Goal: Transaction & Acquisition: Download file/media

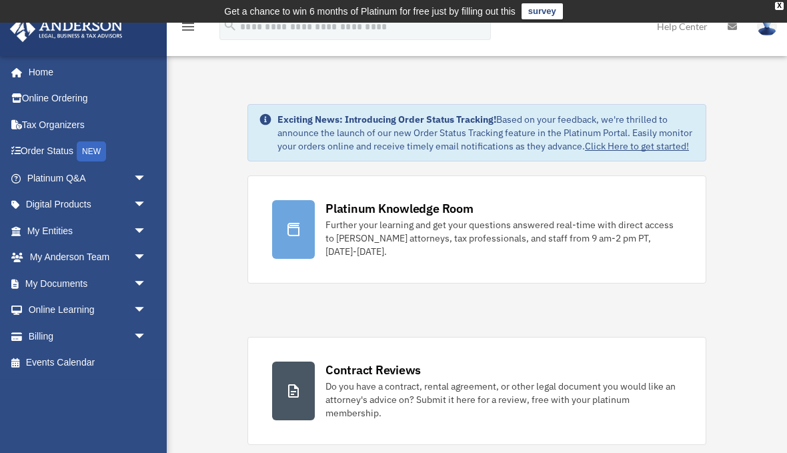
click at [67, 289] on link "My Documents arrow_drop_down" at bounding box center [87, 283] width 157 height 27
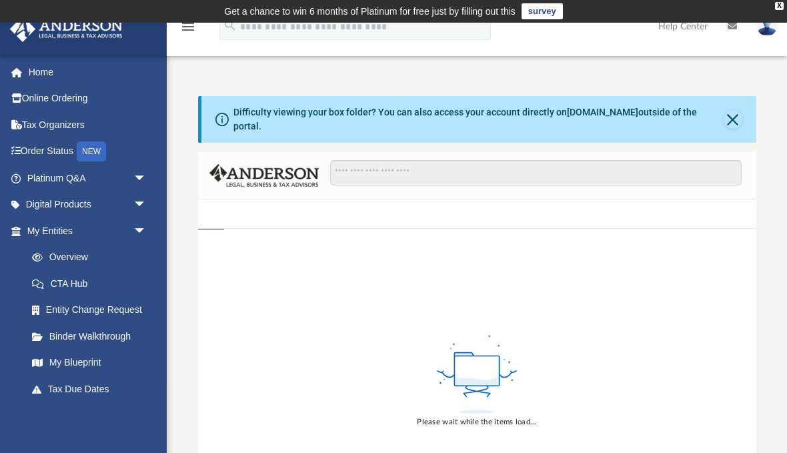
click at [733, 115] on button "Close" at bounding box center [733, 119] width 19 height 19
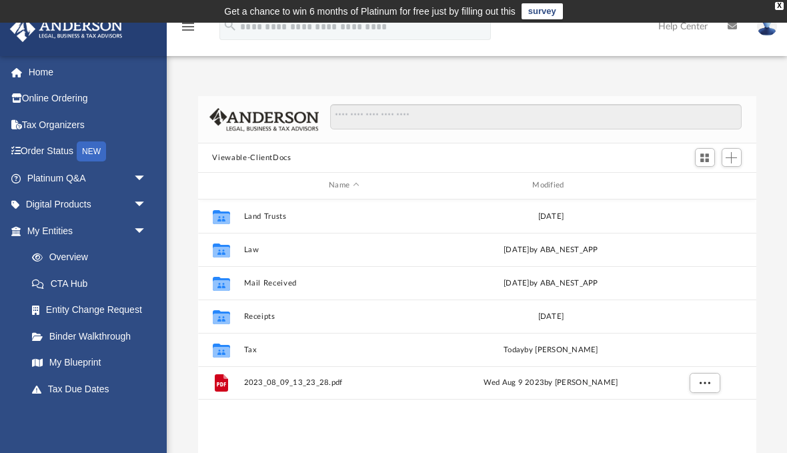
scroll to position [1, 1]
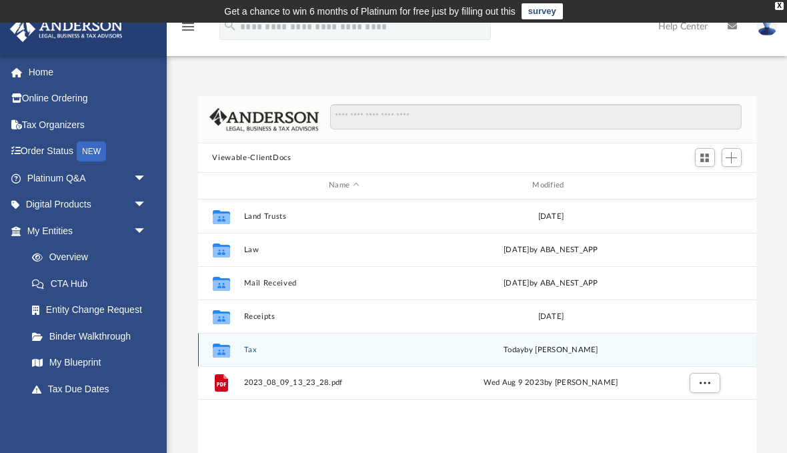
click at [255, 353] on button "Tax" at bounding box center [343, 350] width 201 height 9
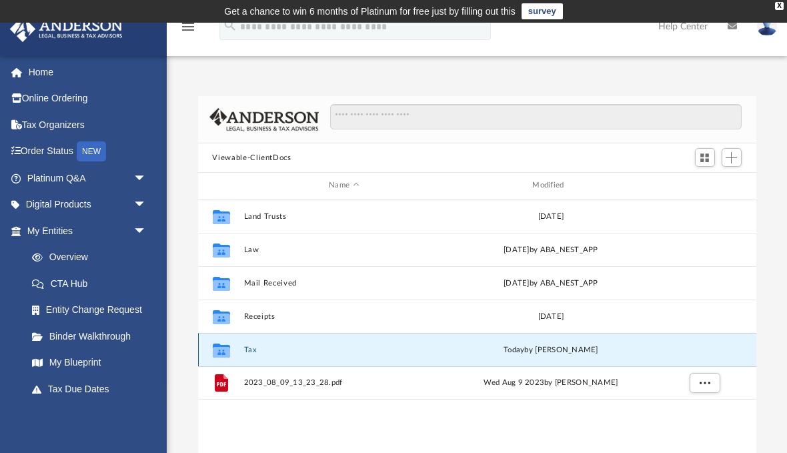
click at [255, 352] on button "Tax" at bounding box center [343, 350] width 201 height 9
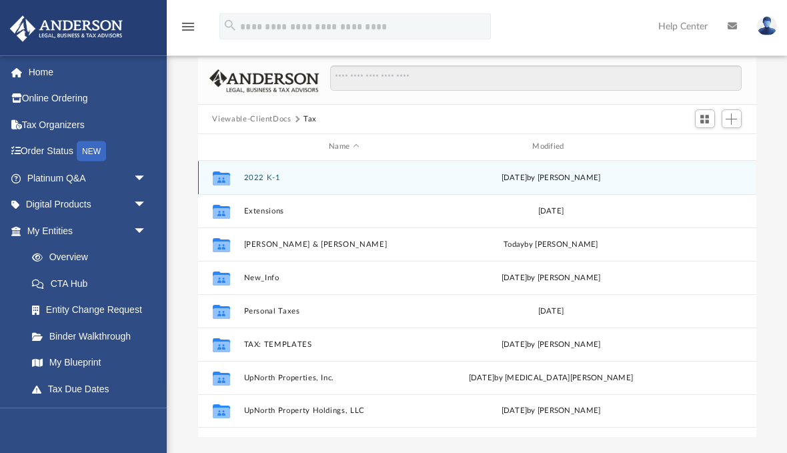
scroll to position [39, 0]
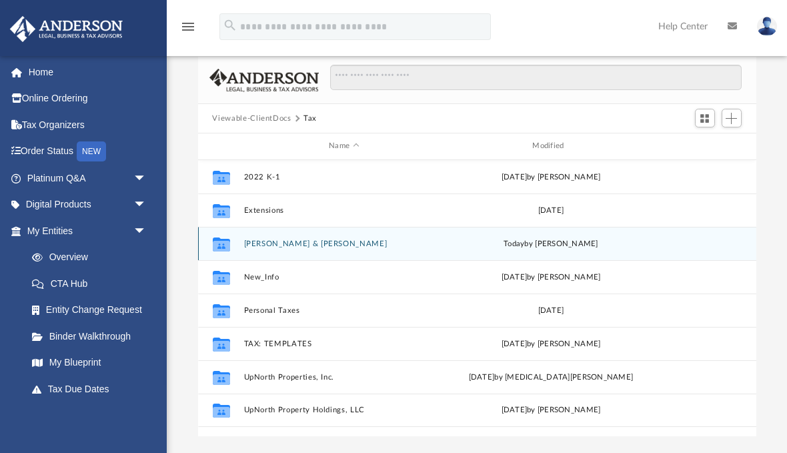
click at [289, 239] on button "[PERSON_NAME] & [PERSON_NAME]" at bounding box center [343, 243] width 201 height 9
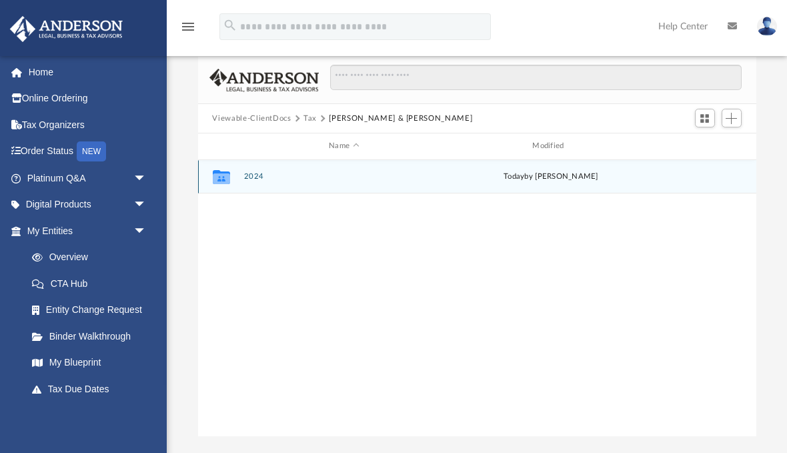
click at [524, 173] on span "today" at bounding box center [514, 176] width 21 height 7
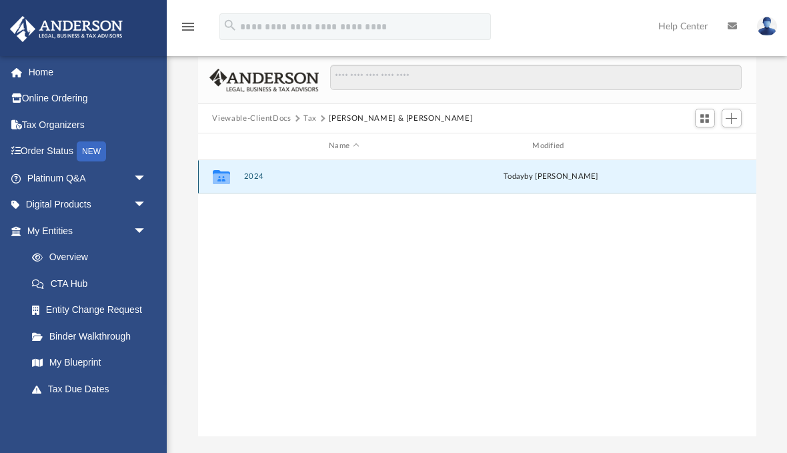
click at [253, 167] on div "Collaborated Folder 2024 [DATE] by [PERSON_NAME]" at bounding box center [477, 176] width 558 height 33
click at [248, 174] on button "2024" at bounding box center [343, 176] width 201 height 9
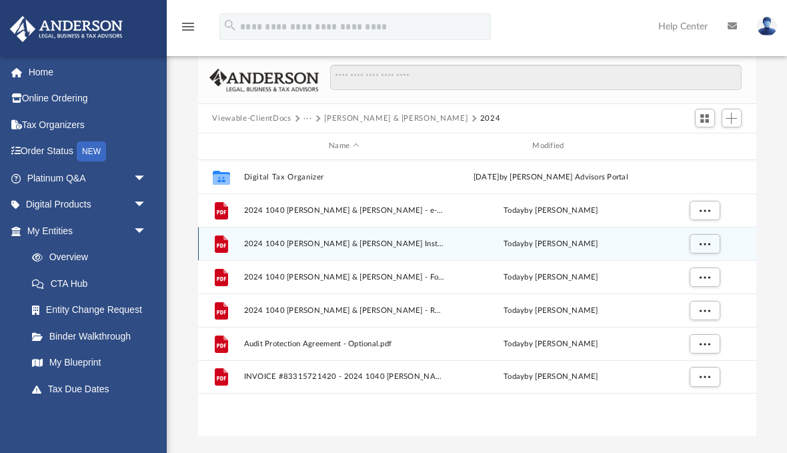
click at [418, 239] on span "2024 1040 [PERSON_NAME] & [PERSON_NAME] Instructions.pdf" at bounding box center [343, 243] width 201 height 9
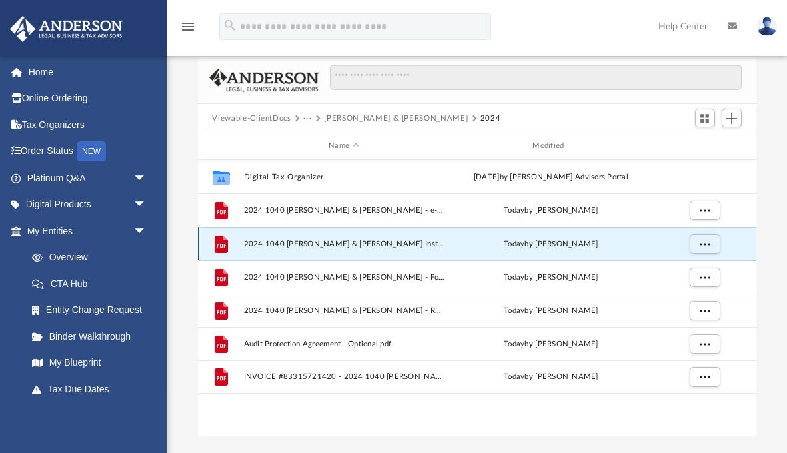
click at [403, 243] on span "2024 1040 [PERSON_NAME] & [PERSON_NAME] Instructions.pdf" at bounding box center [343, 243] width 201 height 9
click at [400, 247] on span "2024 1040 [PERSON_NAME] & [PERSON_NAME] Instructions.pdf" at bounding box center [343, 243] width 201 height 9
click at [421, 243] on span "2024 1040 [PERSON_NAME] & [PERSON_NAME] Instructions.pdf" at bounding box center [343, 243] width 201 height 9
click at [229, 240] on icon "File" at bounding box center [220, 243] width 21 height 21
click at [695, 241] on button "More options" at bounding box center [704, 243] width 31 height 20
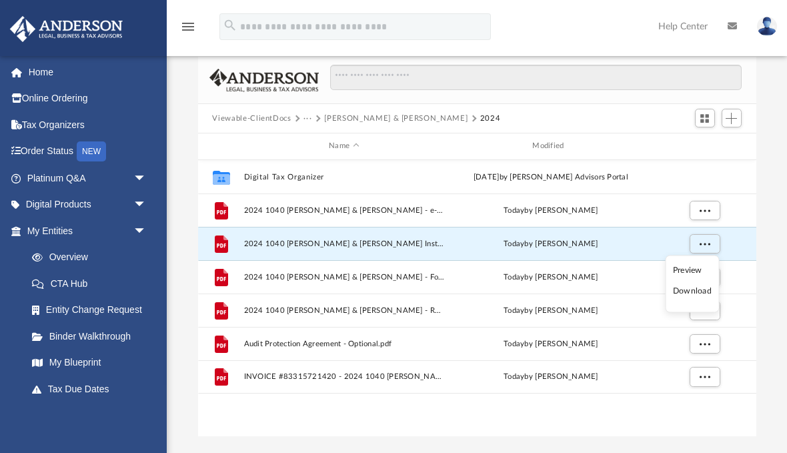
click at [693, 269] on li "Preview" at bounding box center [692, 270] width 39 height 14
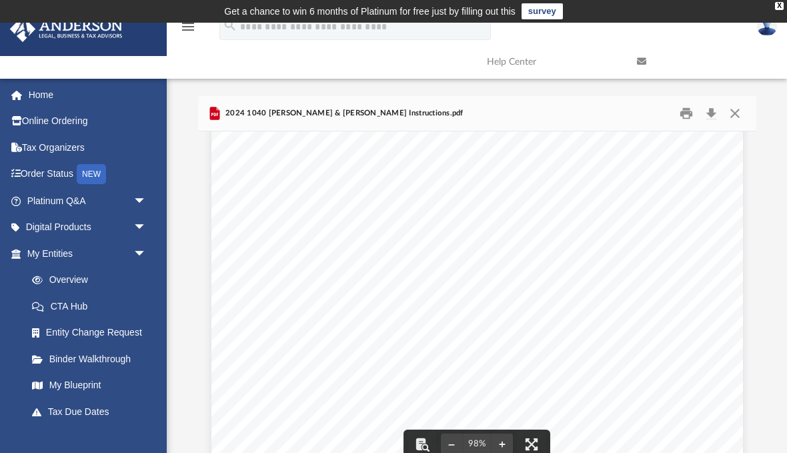
scroll to position [364, 0]
click at [730, 114] on button "Close" at bounding box center [735, 113] width 24 height 21
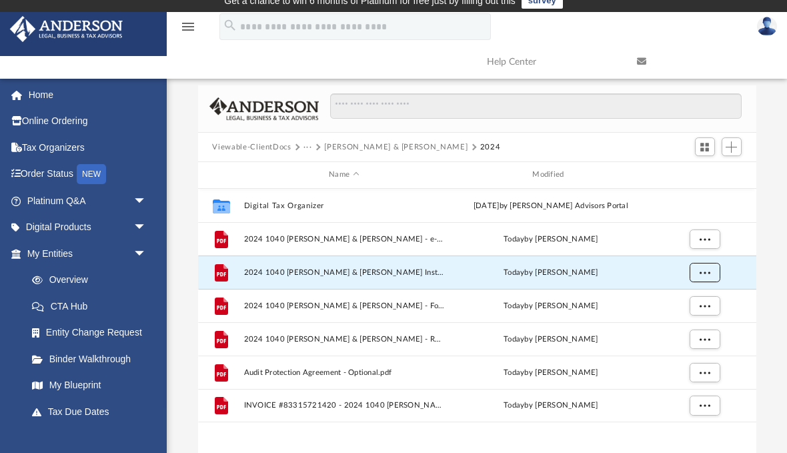
scroll to position [13, 0]
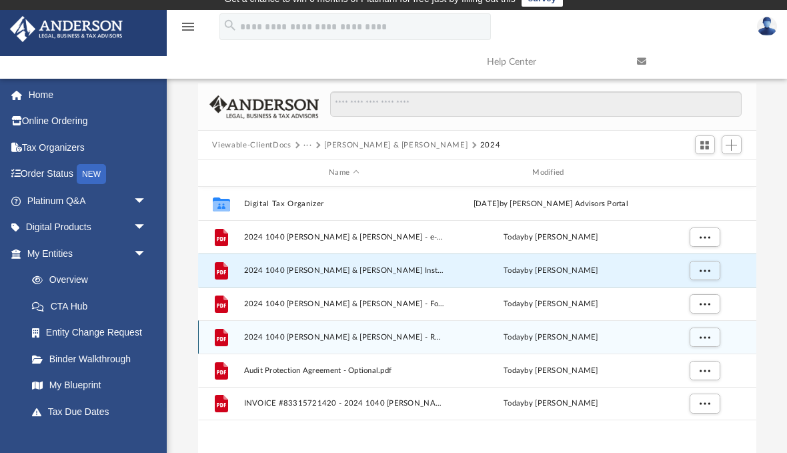
click at [571, 340] on div "[DATE] by [PERSON_NAME]" at bounding box center [550, 337] width 201 height 12
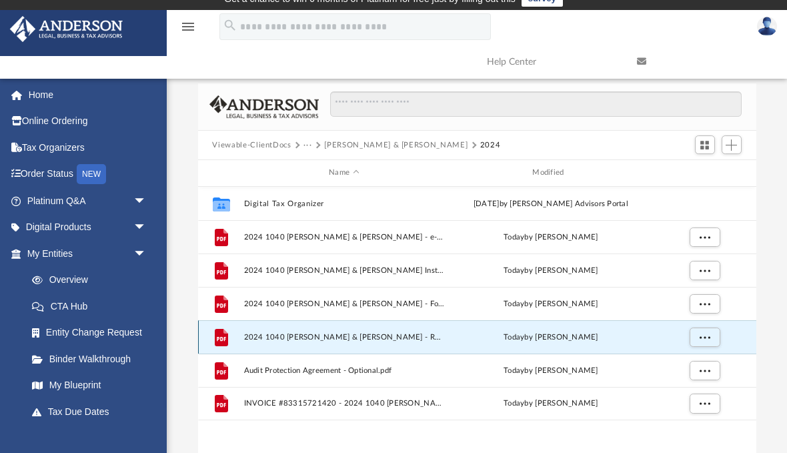
click at [695, 340] on button "More options" at bounding box center [704, 337] width 31 height 20
click at [695, 358] on li "Preview" at bounding box center [692, 363] width 39 height 14
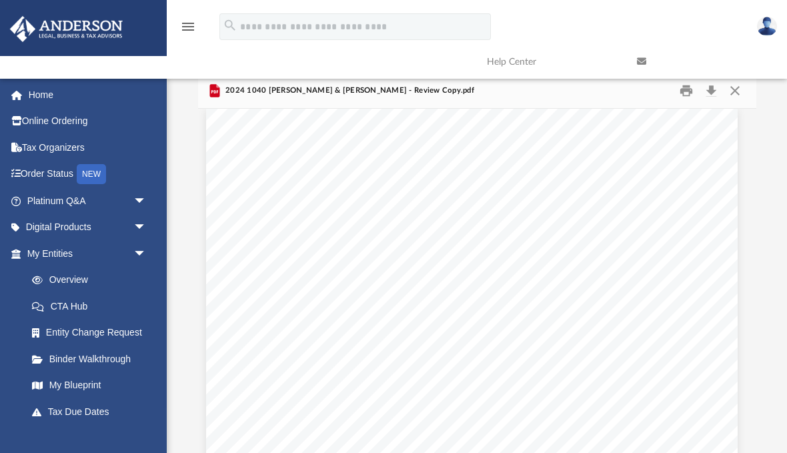
scroll to position [1430, 4]
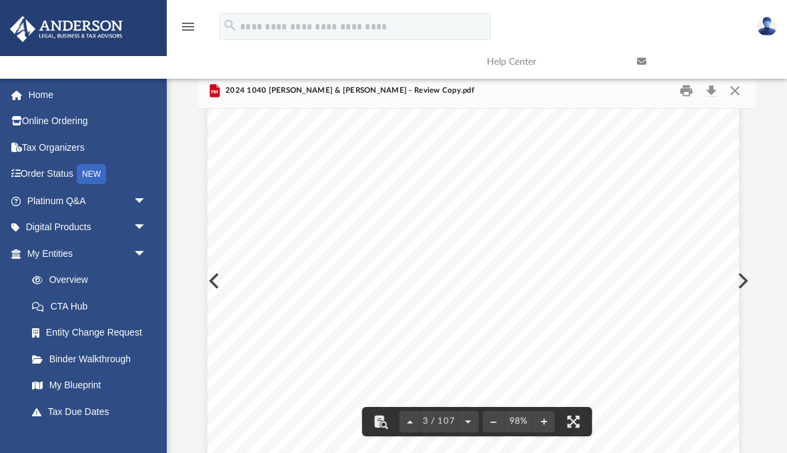
click at [672, 354] on span "1,884." at bounding box center [688, 350] width 37 height 9
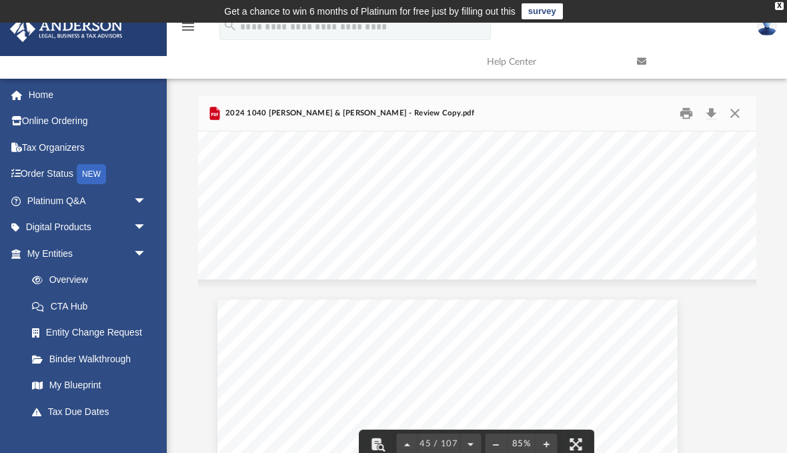
scroll to position [24705, 28]
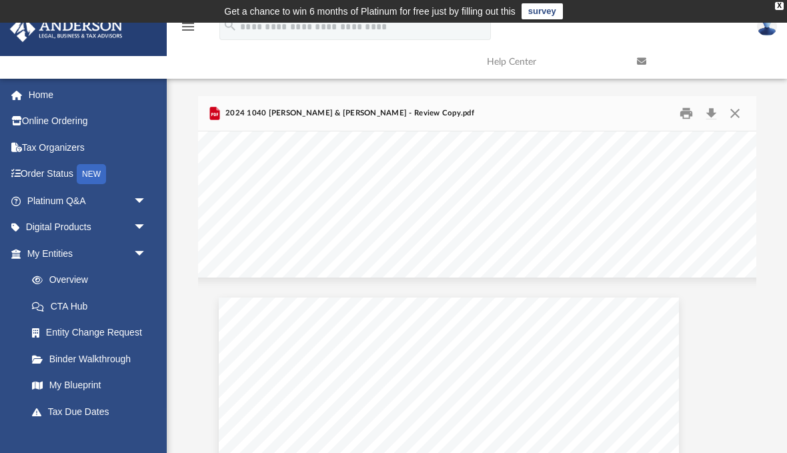
click at [779, 3] on div "X" at bounding box center [779, 6] width 9 height 8
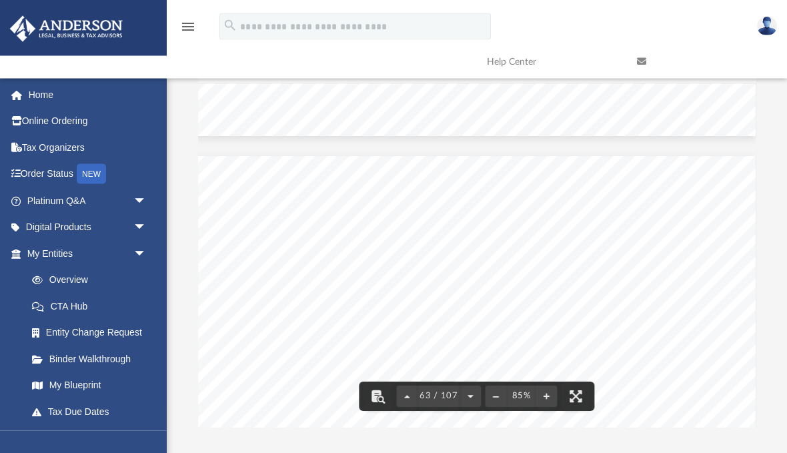
scroll to position [19, 0]
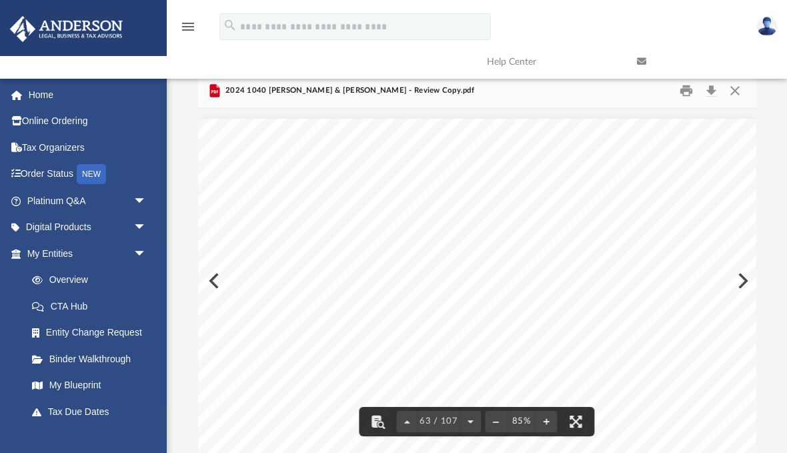
click at [557, 191] on div "Total prior year suspended losses allowed that must be incl. in QBI 414851 [DAT…" at bounding box center [496, 349] width 596 height 460
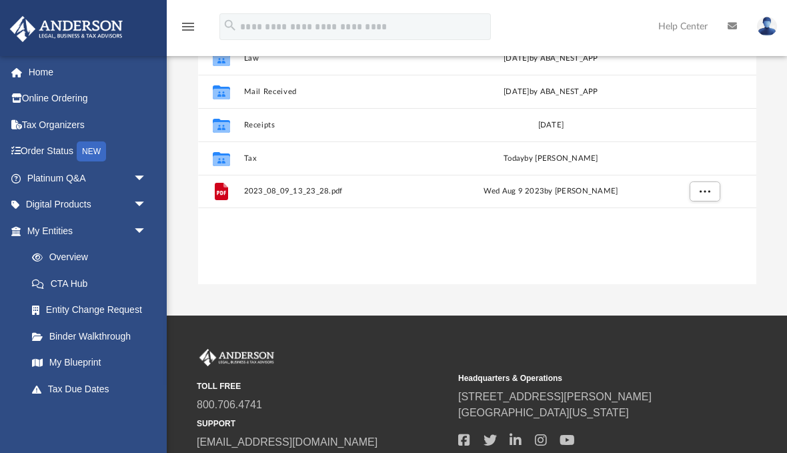
scroll to position [129, 0]
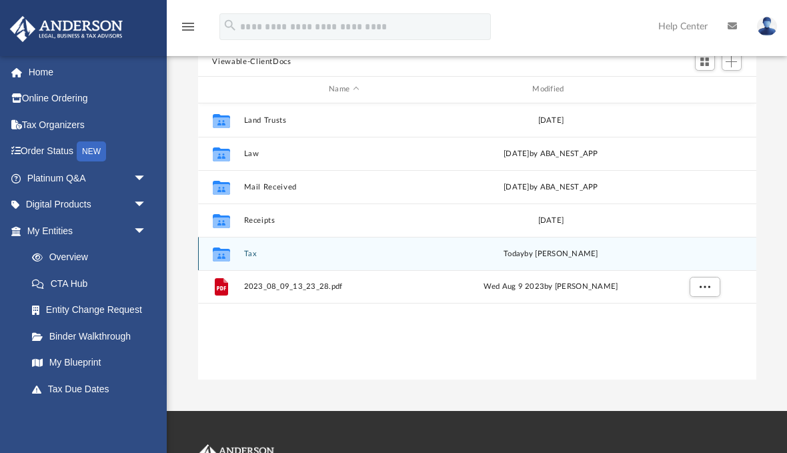
click at [260, 249] on button "Tax" at bounding box center [343, 253] width 201 height 9
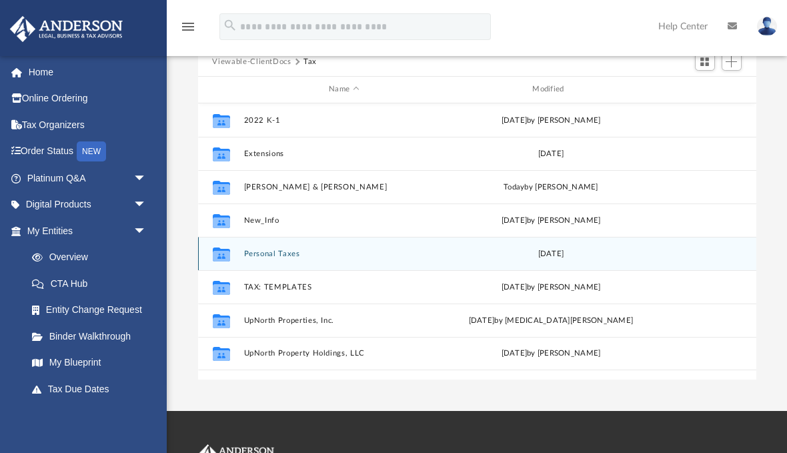
click at [349, 240] on div "Collaborated Folder Personal Taxes Wed Sep 25 2024" at bounding box center [477, 253] width 558 height 33
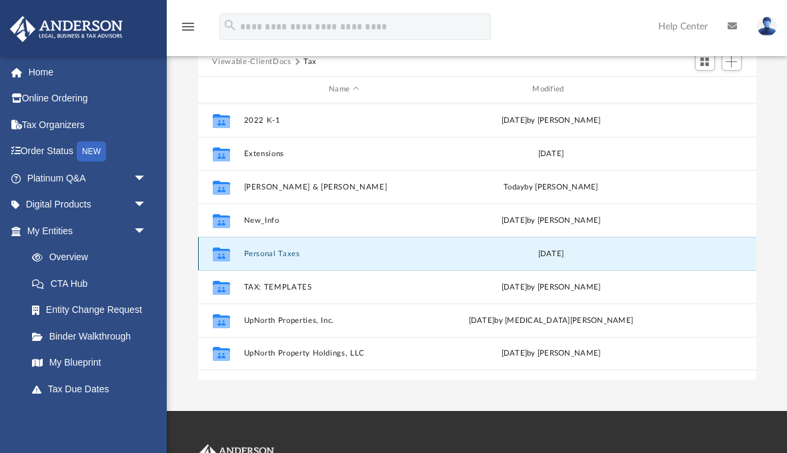
click at [273, 255] on button "Personal Taxes" at bounding box center [343, 253] width 201 height 9
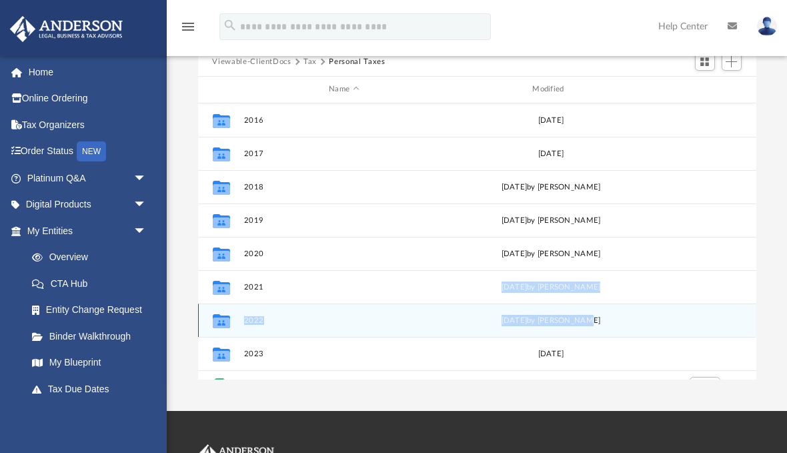
click at [676, 312] on div "Collaborated Folder 2022 Wed Apr 17 2024 by Alex Price" at bounding box center [477, 320] width 558 height 33
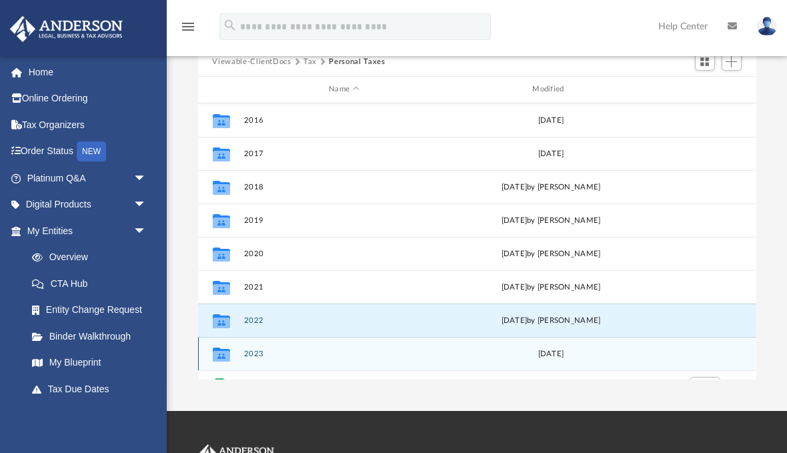
click at [638, 348] on div "[DATE]" at bounding box center [550, 354] width 201 height 12
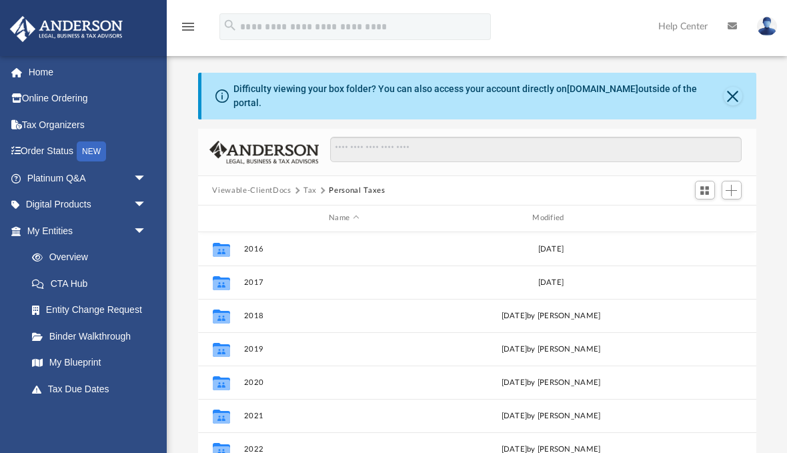
scroll to position [0, 0]
click at [346, 203] on div "Viewable-ClientDocs Tax Personal Taxes" at bounding box center [477, 191] width 558 height 29
click at [728, 97] on button "Close" at bounding box center [733, 96] width 19 height 19
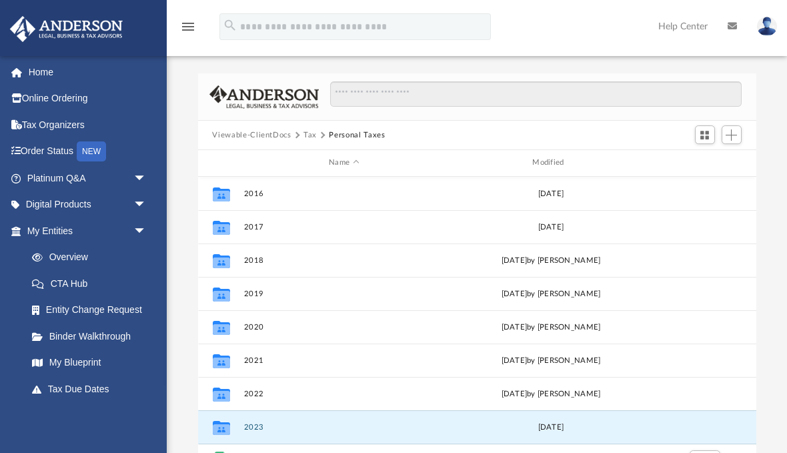
click at [351, 136] on button "Personal Taxes" at bounding box center [357, 135] width 56 height 12
click at [352, 132] on button "Personal Taxes" at bounding box center [357, 135] width 56 height 12
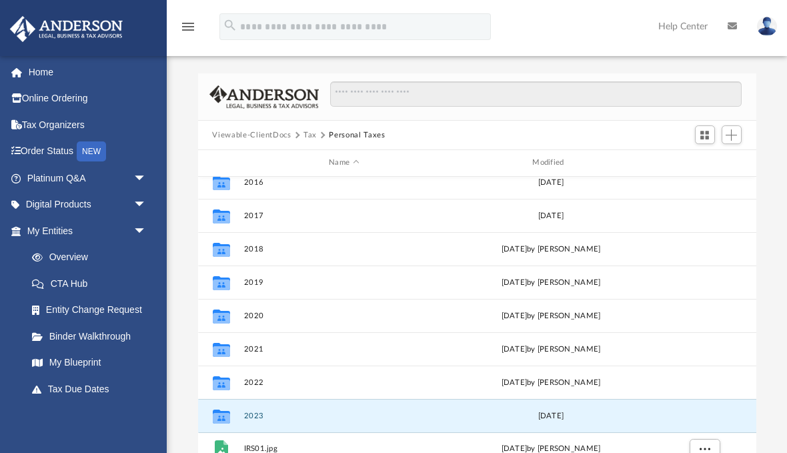
scroll to position [22, 0]
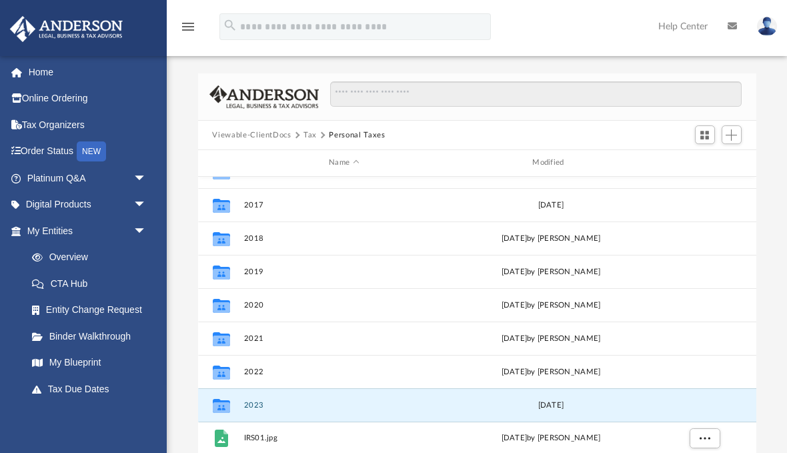
click at [312, 134] on button "Tax" at bounding box center [310, 135] width 13 height 12
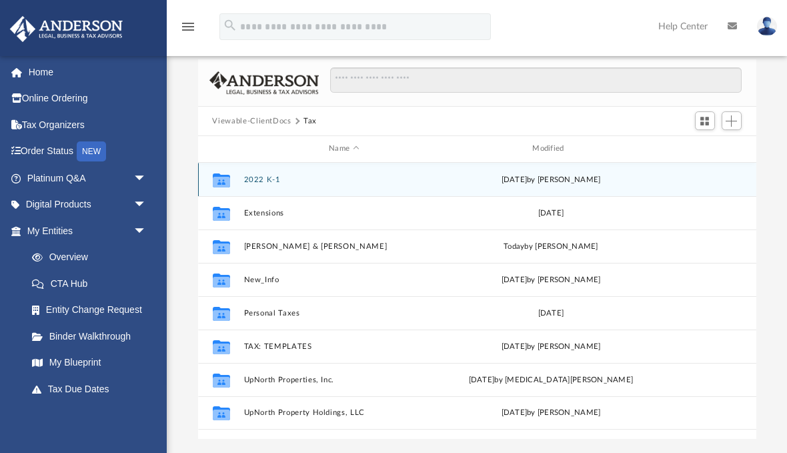
scroll to position [15, 0]
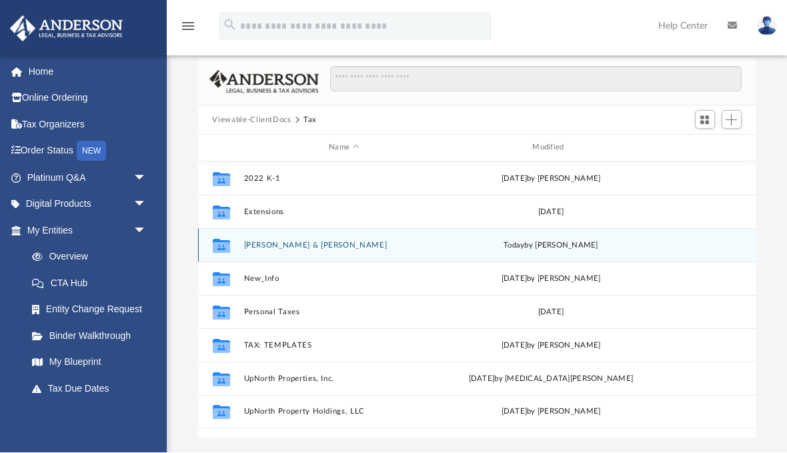
click at [555, 242] on div "[DATE] by [PERSON_NAME]" at bounding box center [550, 245] width 201 height 12
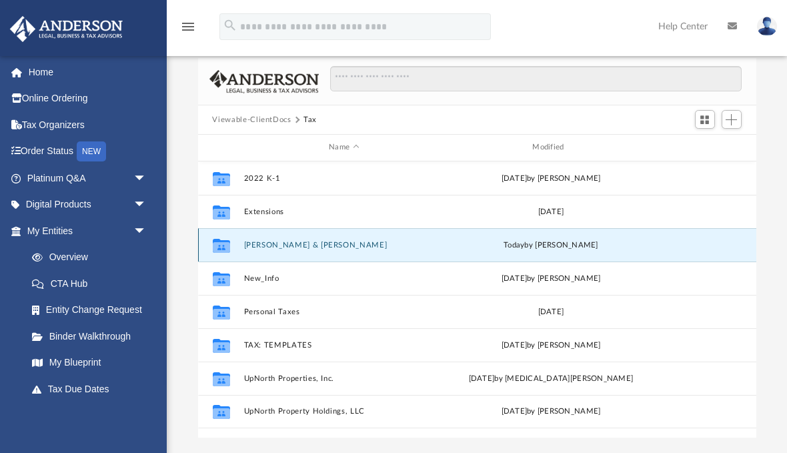
click at [293, 241] on button "[PERSON_NAME] & [PERSON_NAME]" at bounding box center [343, 245] width 201 height 9
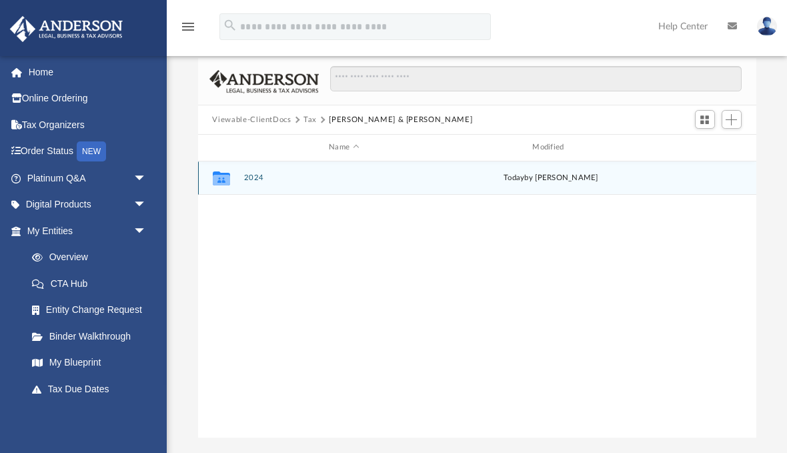
click at [261, 173] on button "2024" at bounding box center [343, 177] width 201 height 9
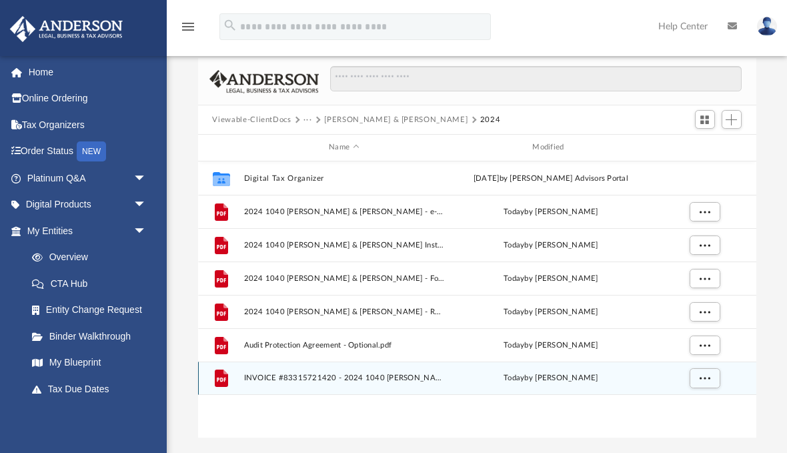
click at [398, 381] on span "INVOICE #83315721420 - 2024 1040 [PERSON_NAME] & [PERSON_NAME] - Expedite Fee.p…" at bounding box center [343, 378] width 201 height 9
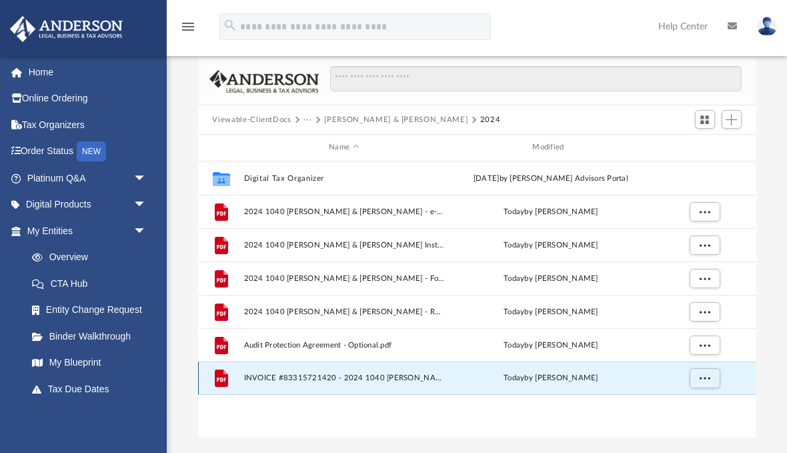
click at [393, 380] on span "INVOICE #83315721420 - 2024 1040 [PERSON_NAME] & [PERSON_NAME] - Expedite Fee.p…" at bounding box center [343, 378] width 201 height 9
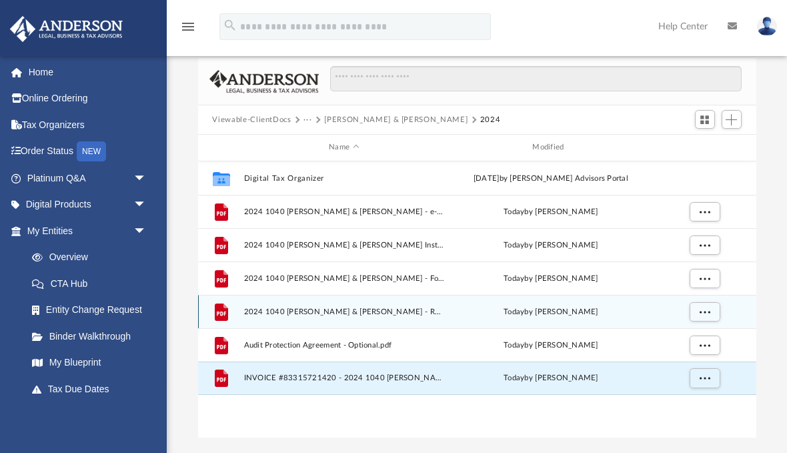
click at [699, 313] on span "More options" at bounding box center [704, 311] width 11 height 7
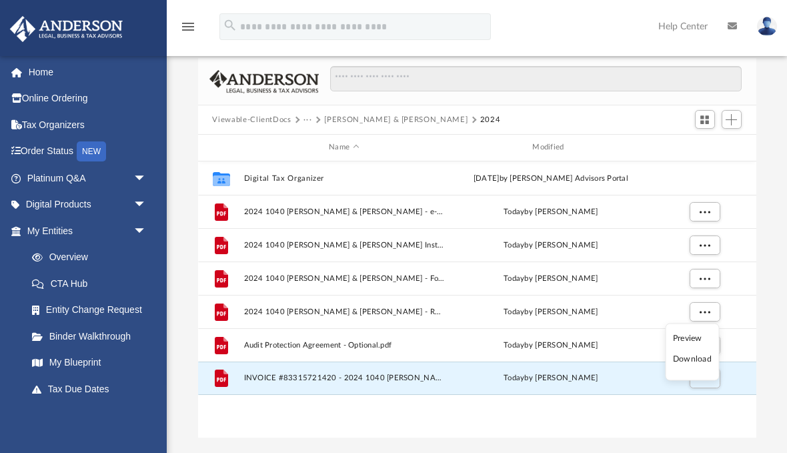
click at [688, 337] on li "Preview" at bounding box center [692, 338] width 39 height 14
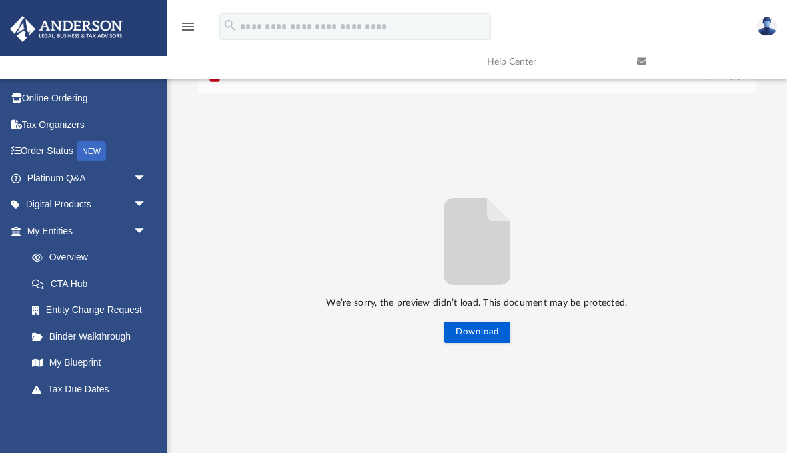
click at [470, 324] on button "Download" at bounding box center [477, 332] width 66 height 21
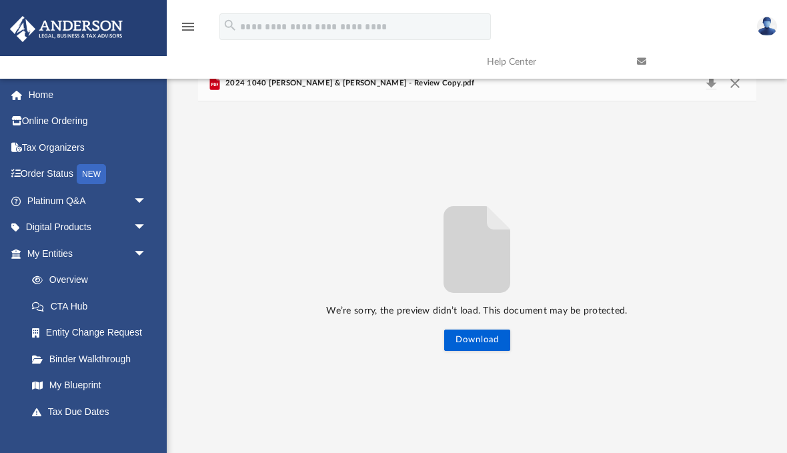
scroll to position [0, 0]
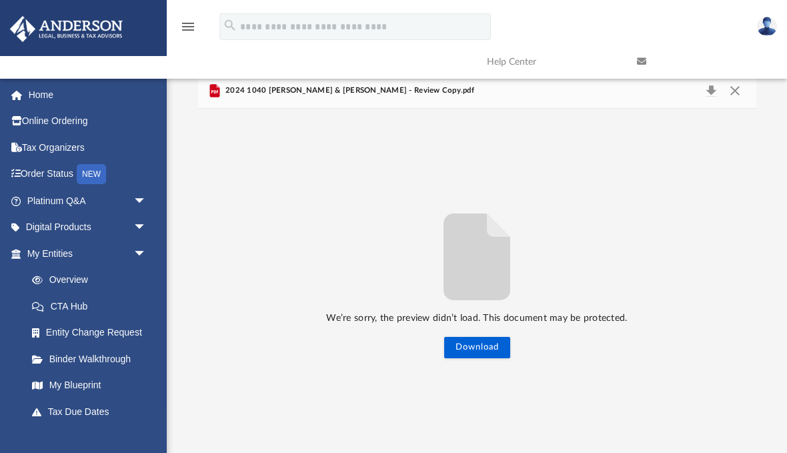
click at [740, 85] on link at bounding box center [702, 61] width 150 height 53
click at [731, 92] on button "Close" at bounding box center [735, 90] width 24 height 19
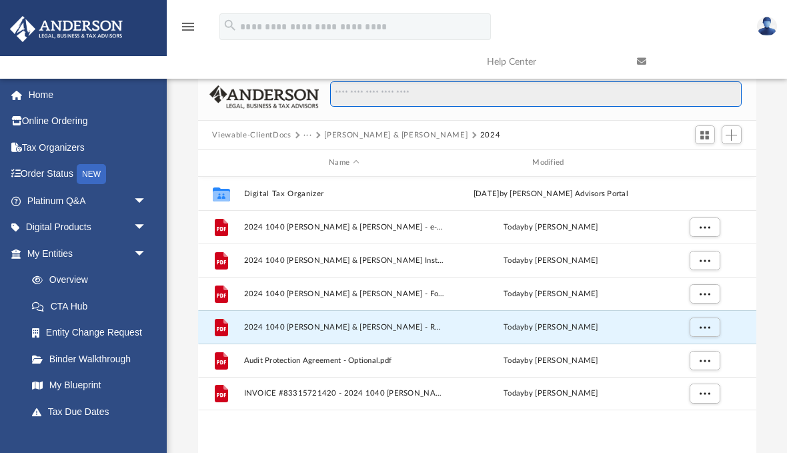
click at [727, 92] on input "Search files and folders" at bounding box center [535, 93] width 411 height 25
click at [735, 91] on input "Search files and folders" at bounding box center [535, 93] width 411 height 25
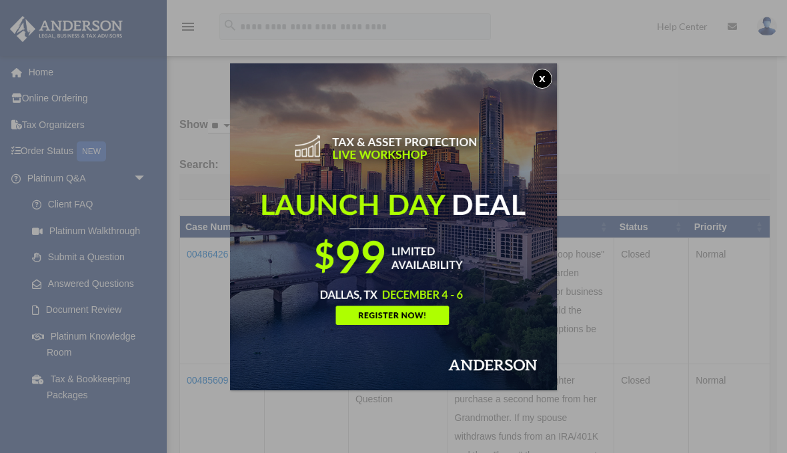
click at [546, 79] on button "x" at bounding box center [542, 79] width 20 height 20
